Goal: Task Accomplishment & Management: Use online tool/utility

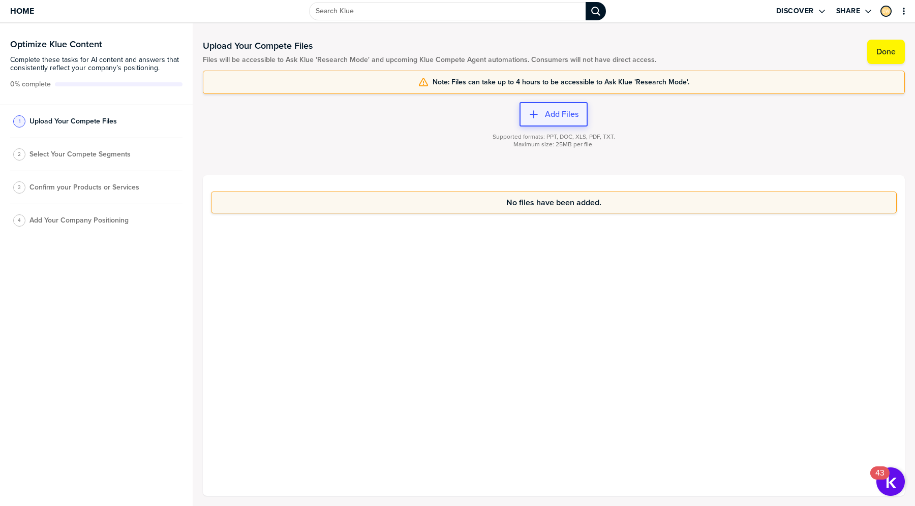
click at [563, 111] on label "Add Files" at bounding box center [562, 114] width 34 height 10
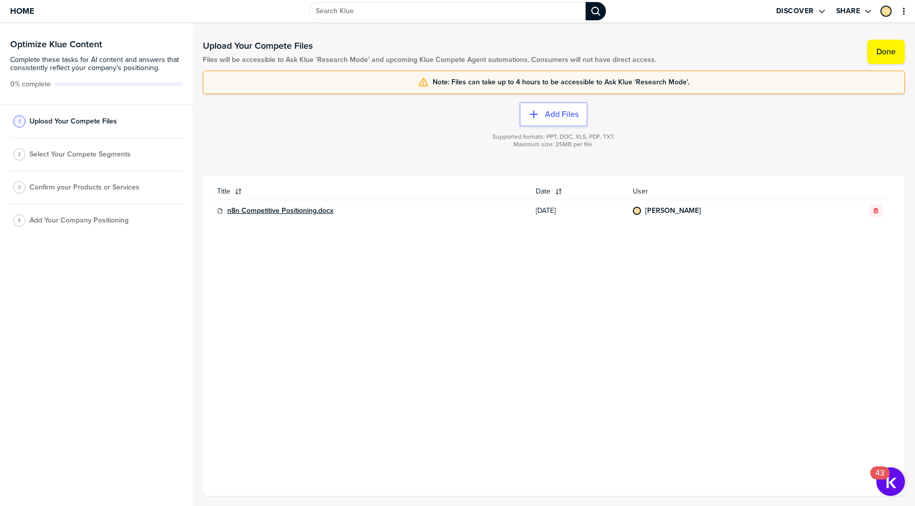
click at [324, 212] on link "n8n Competitive Positioning.docx" at bounding box center [280, 211] width 106 height 8
click at [890, 51] on label "Done" at bounding box center [885, 52] width 19 height 10
click at [103, 156] on span "Select Your Compete Segments" at bounding box center [79, 158] width 101 height 8
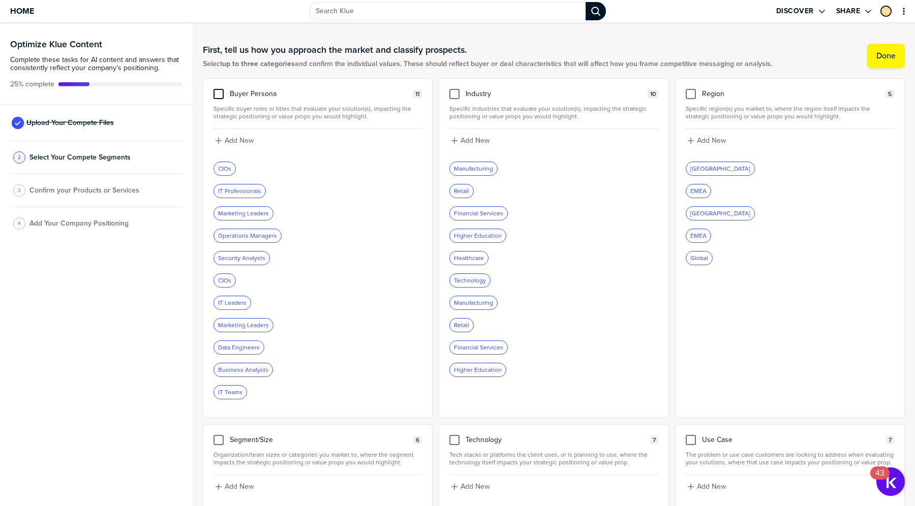
click at [220, 95] on div at bounding box center [218, 94] width 10 height 10
click at [219, 89] on input "checkbox" at bounding box center [219, 89] width 0 height 0
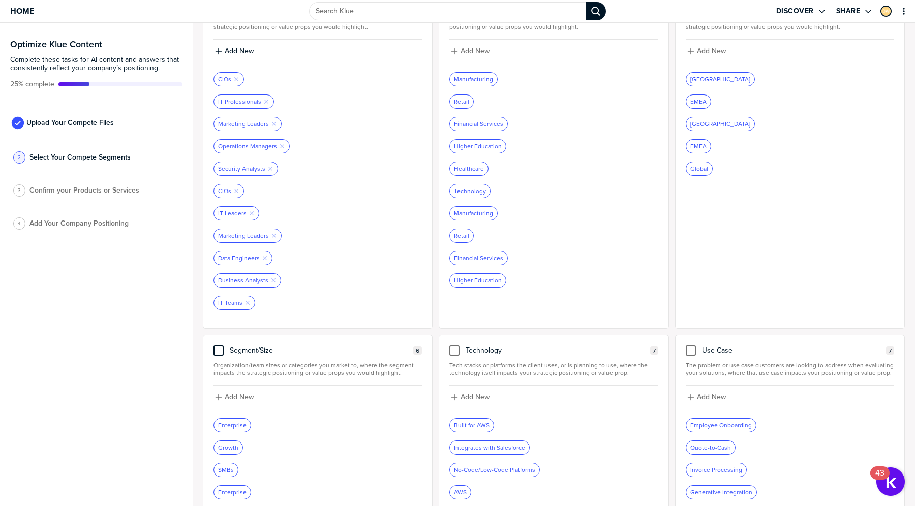
click at [218, 351] on div at bounding box center [218, 351] width 10 height 10
click at [219, 346] on input "checkbox" at bounding box center [219, 346] width 0 height 0
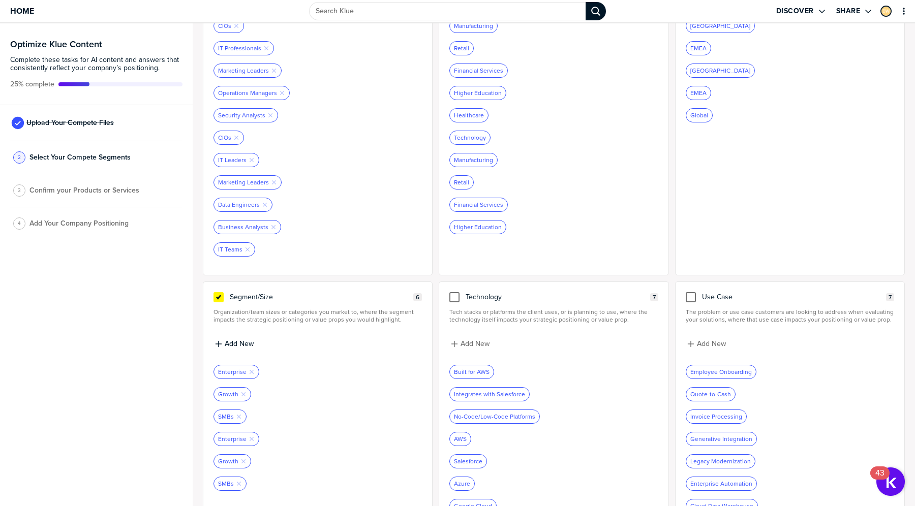
scroll to position [170, 0]
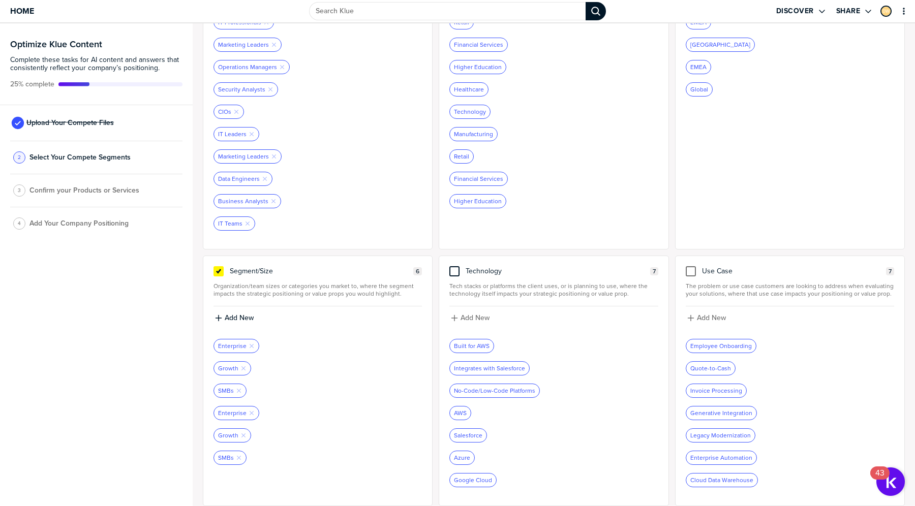
click at [457, 271] on div at bounding box center [454, 271] width 10 height 10
click at [454, 266] on input "checkbox" at bounding box center [454, 266] width 0 height 0
click at [496, 388] on div "No-Code/Low-Code Platforms Remove Tag" at bounding box center [499, 390] width 98 height 13
click at [454, 271] on icon at bounding box center [454, 271] width 4 height 4
click at [454, 266] on input "checkbox" at bounding box center [454, 266] width 0 height 0
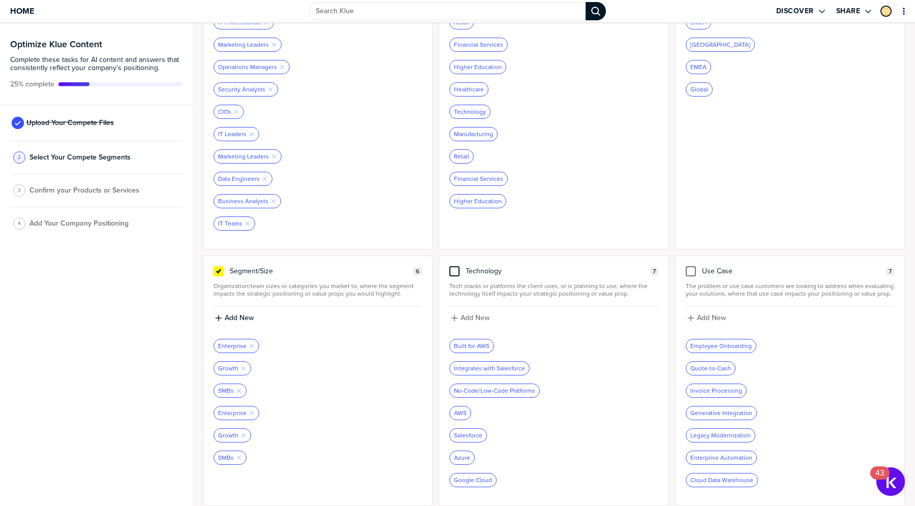
scroll to position [0, 0]
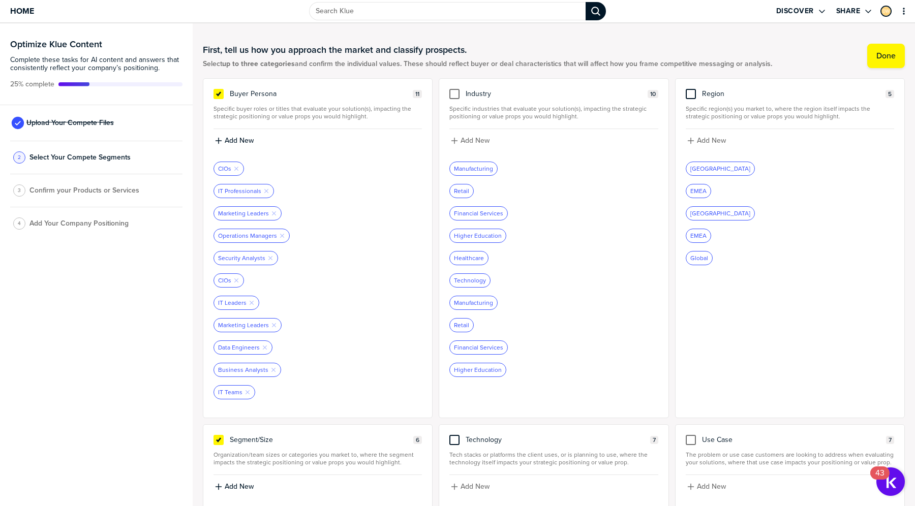
click at [692, 96] on div at bounding box center [691, 94] width 10 height 10
click at [691, 89] on input "checkbox" at bounding box center [691, 89] width 0 height 0
click at [880, 61] on label "Done" at bounding box center [885, 56] width 19 height 10
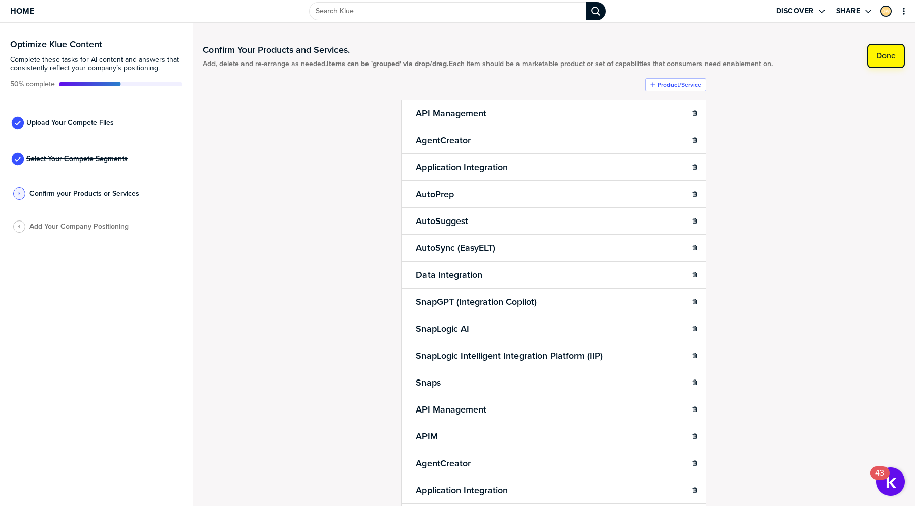
click at [891, 55] on label "Done" at bounding box center [885, 56] width 19 height 10
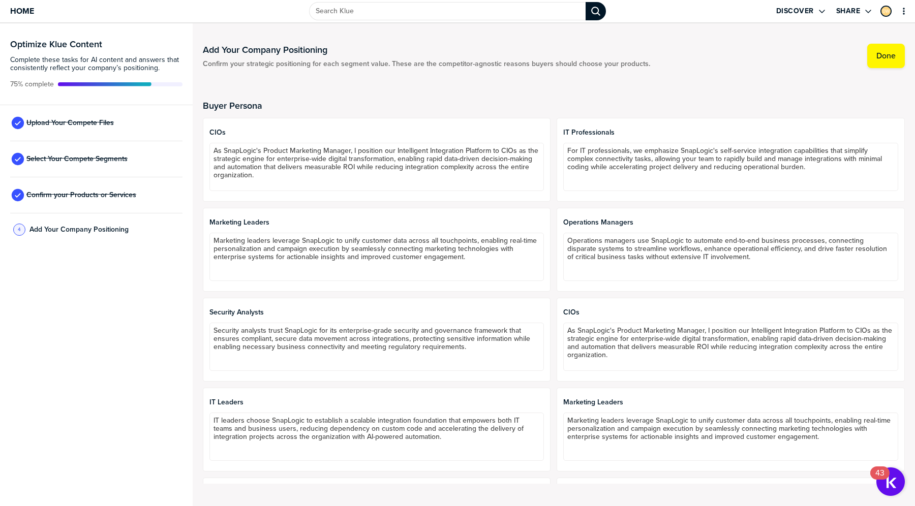
click at [891, 55] on label "Done" at bounding box center [885, 56] width 19 height 10
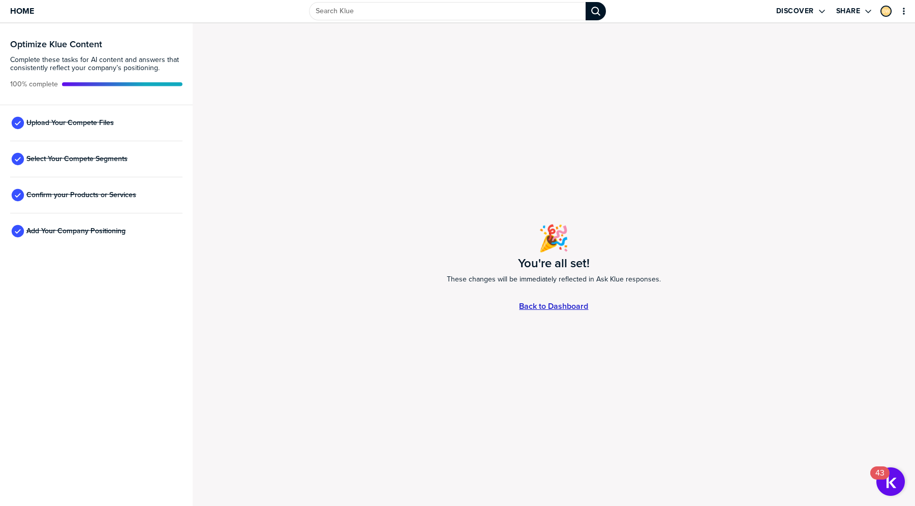
click at [532, 305] on link "Back to Dashboard" at bounding box center [553, 306] width 69 height 9
